Goal: Task Accomplishment & Management: Use online tool/utility

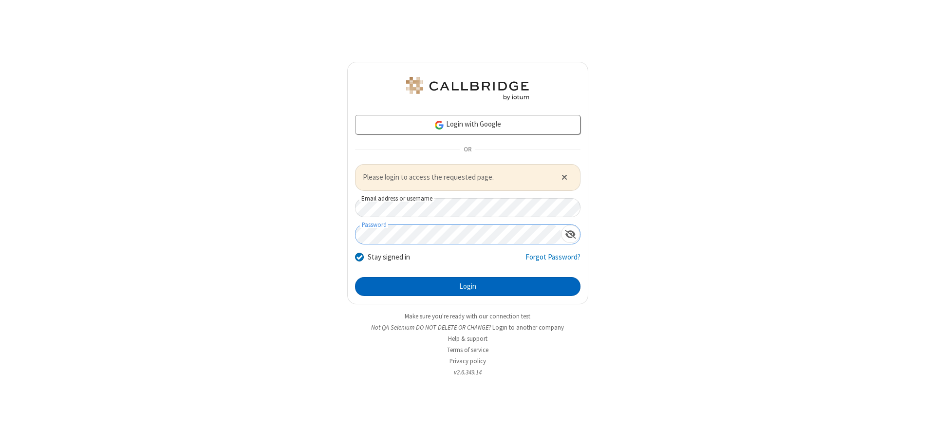
click at [468, 286] on button "Login" at bounding box center [468, 286] width 226 height 19
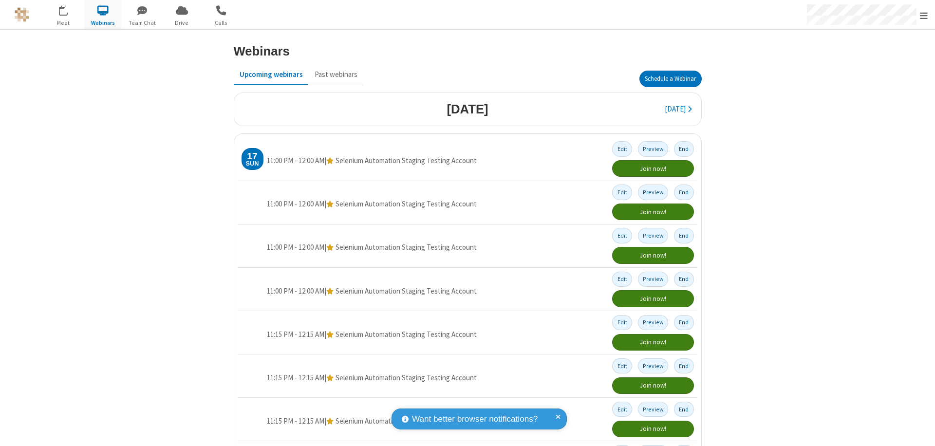
click at [666, 79] on button "Schedule a Webinar" at bounding box center [671, 79] width 62 height 17
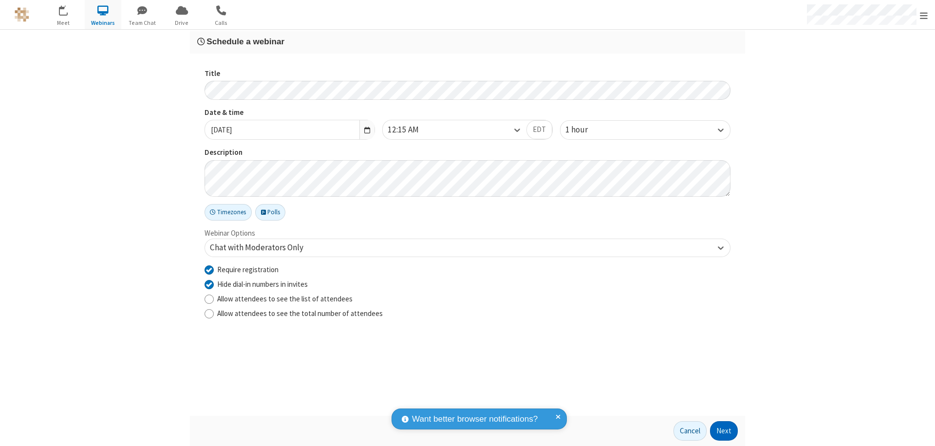
click at [724, 431] on button "Next" at bounding box center [724, 430] width 28 height 19
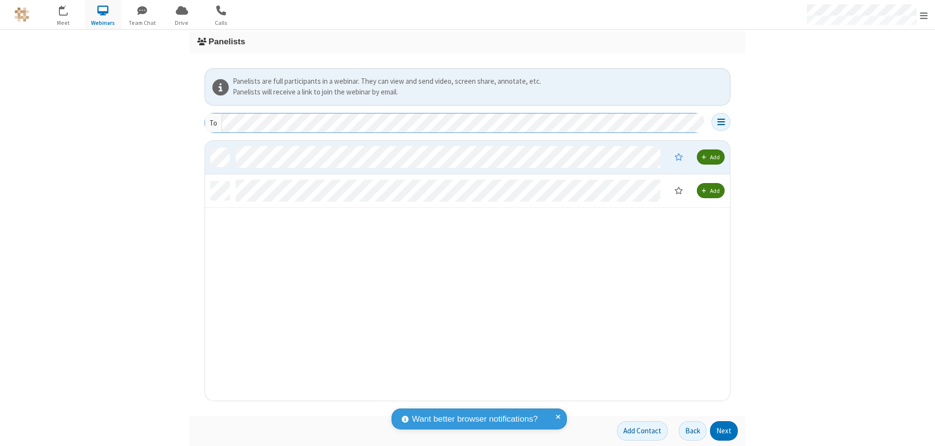
scroll to position [253, 518]
click at [724, 431] on button "Next" at bounding box center [724, 430] width 28 height 19
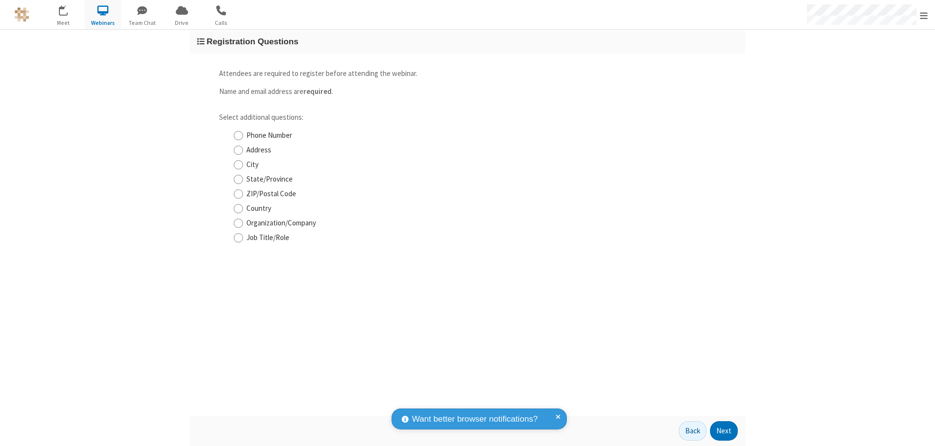
click at [238, 135] on input "Phone Number" at bounding box center [238, 136] width 9 height 10
checkbox input "true"
click at [724, 431] on button "Next" at bounding box center [724, 430] width 28 height 19
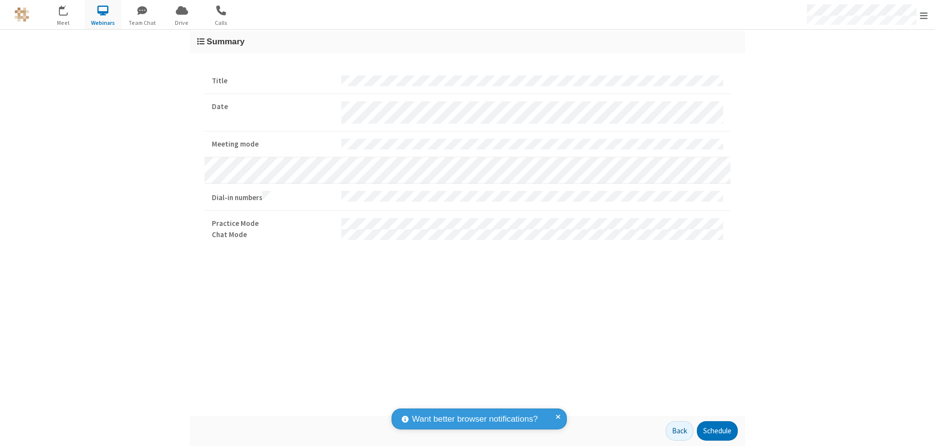
click at [717, 431] on button "Schedule" at bounding box center [717, 430] width 41 height 19
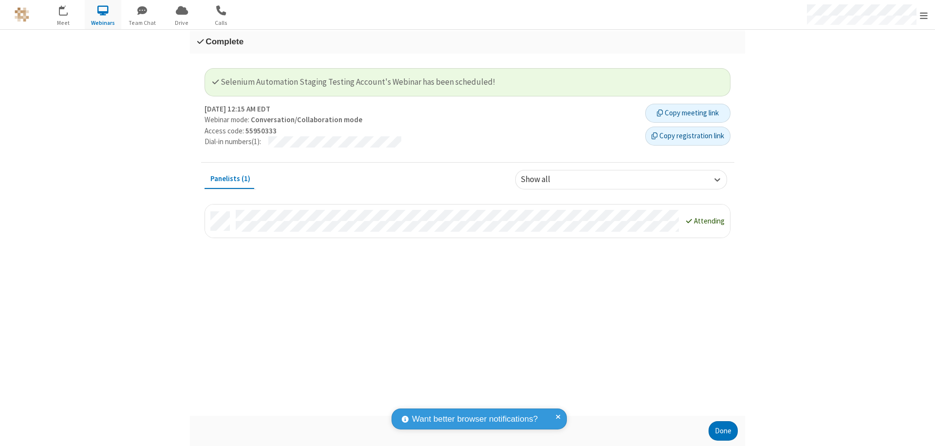
click at [688, 136] on button "Copy registration link" at bounding box center [688, 136] width 85 height 19
click at [723, 431] on button "Done" at bounding box center [723, 430] width 29 height 19
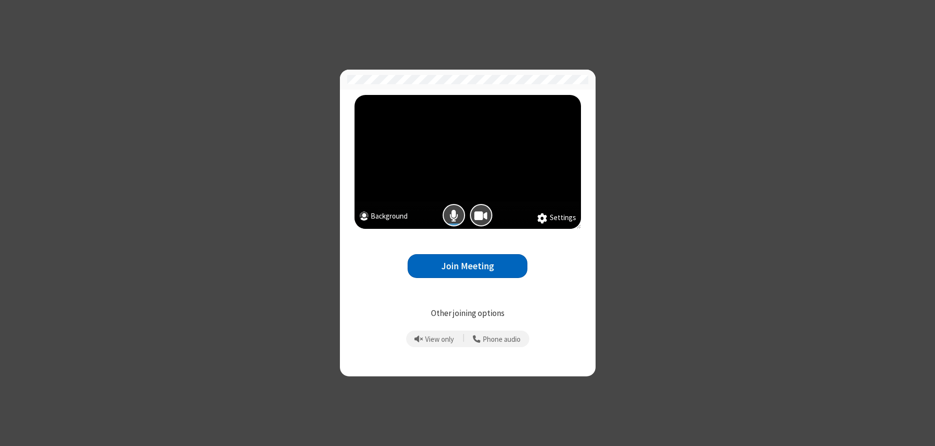
click at [468, 266] on button "Join Meeting" at bounding box center [468, 266] width 120 height 24
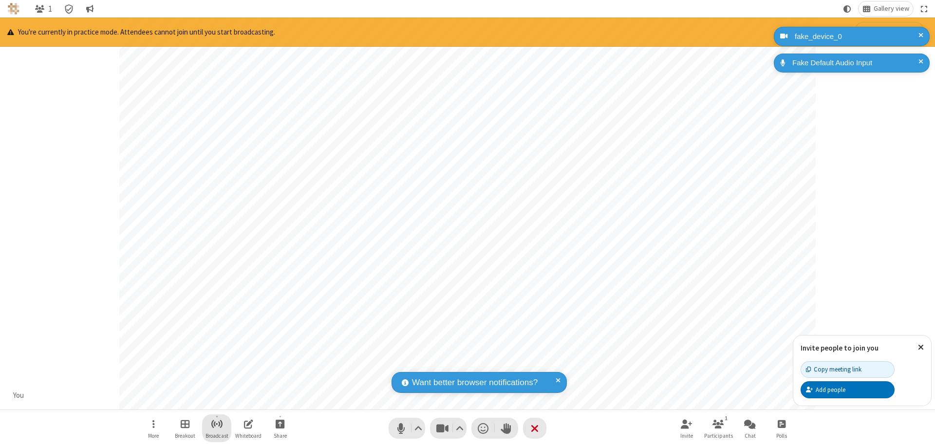
click at [216, 424] on span "Start broadcast" at bounding box center [217, 424] width 12 height 12
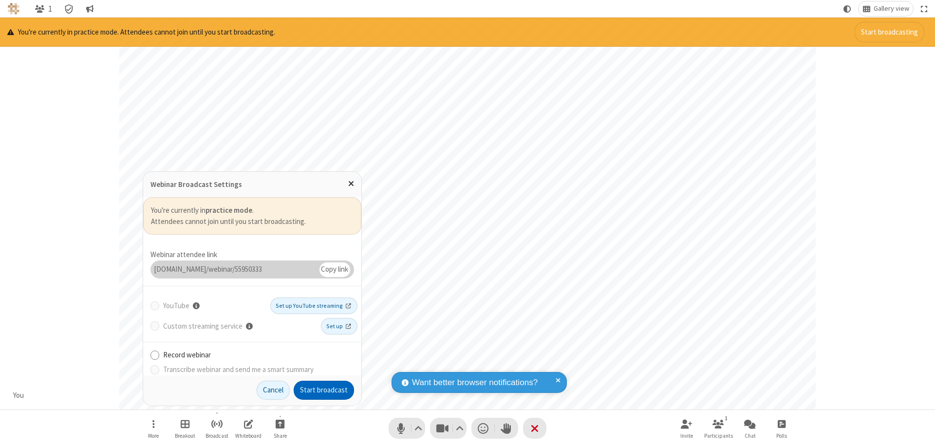
click at [324, 390] on button "Start broadcast" at bounding box center [324, 390] width 60 height 19
